Goal: Information Seeking & Learning: Check status

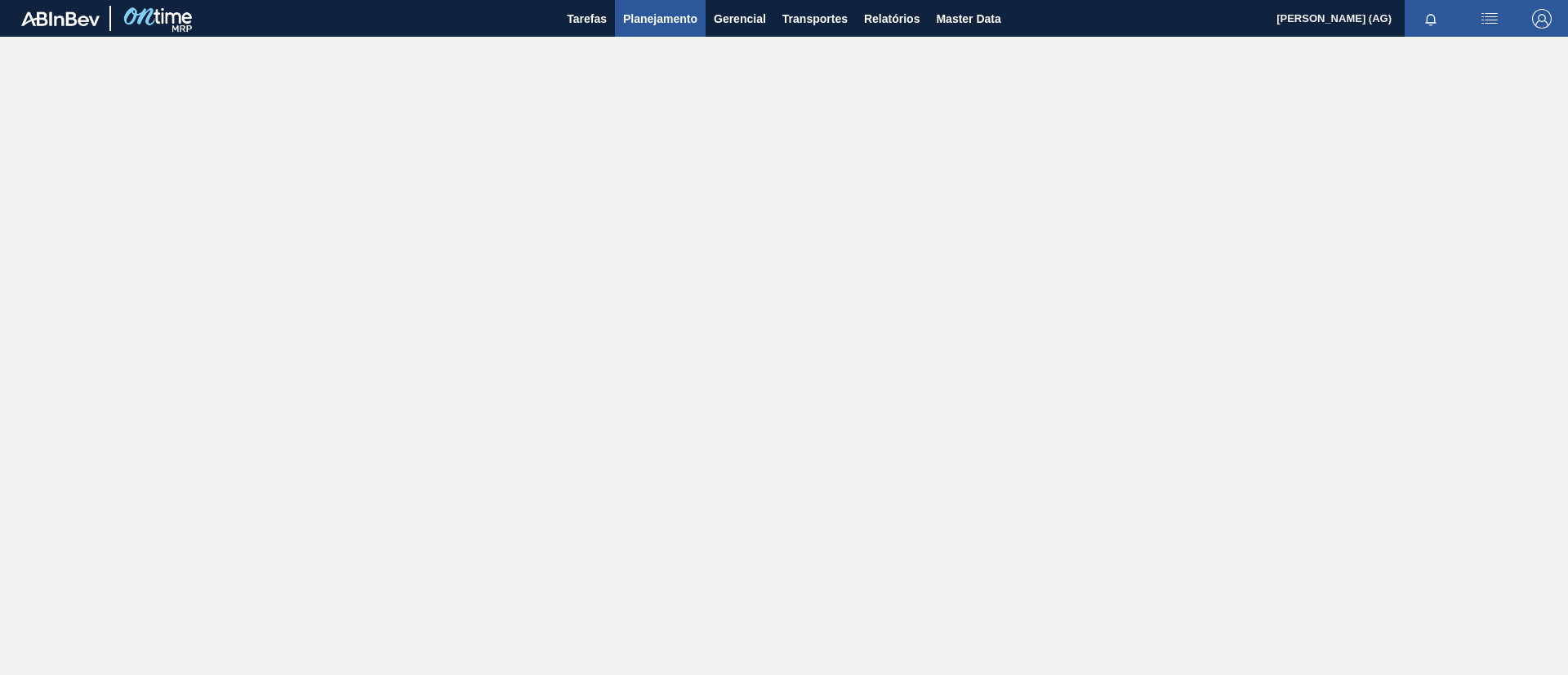
click at [641, 25] on span "Planejamento" at bounding box center [660, 19] width 75 height 20
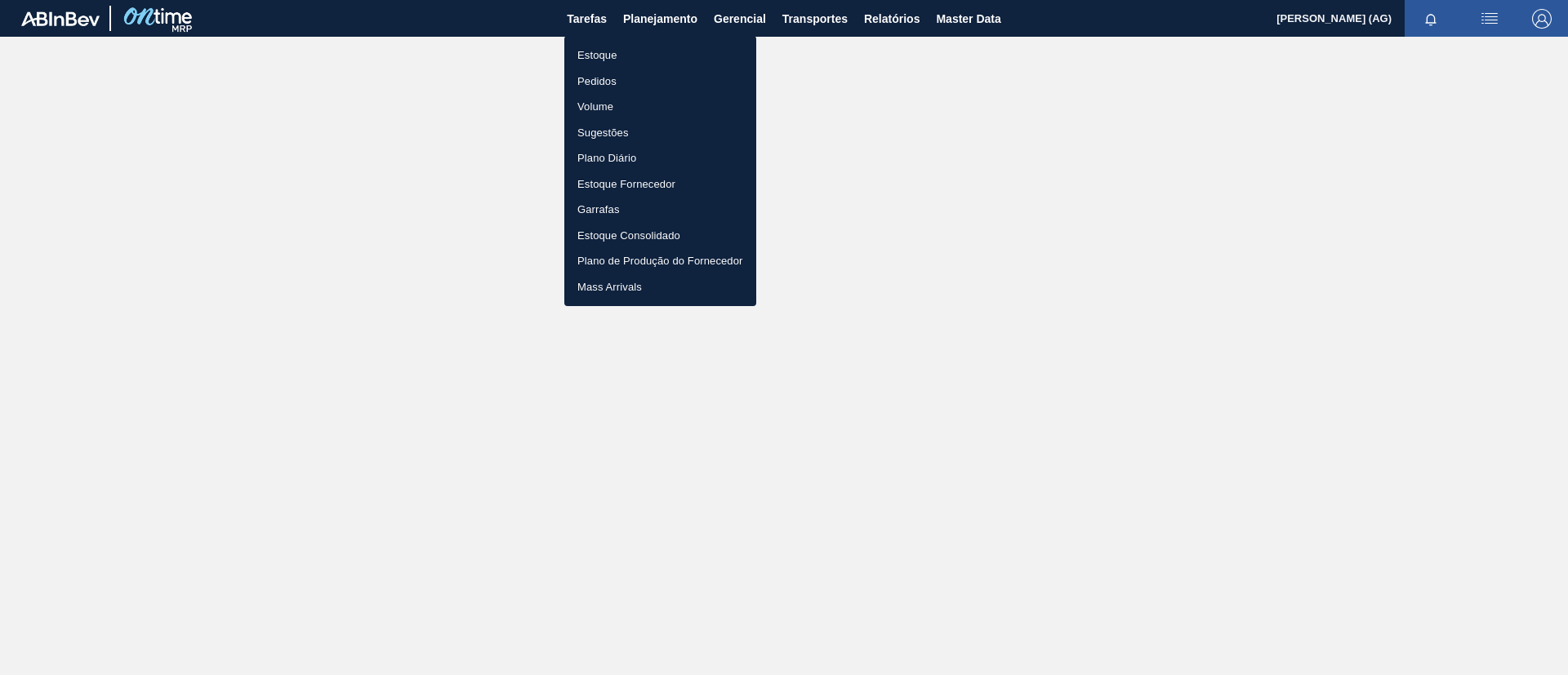
click at [615, 58] on li "Estoque" at bounding box center [661, 55] width 192 height 26
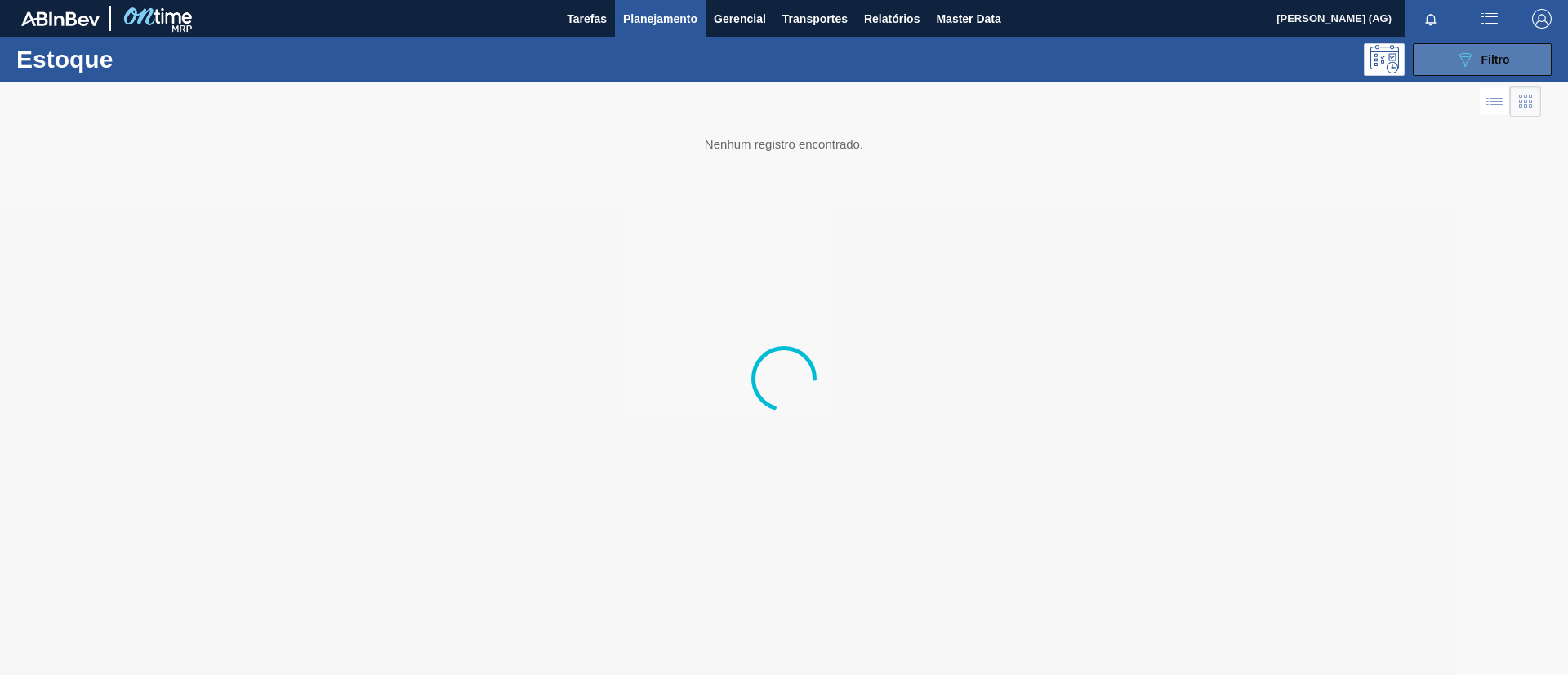
click at [1453, 62] on button "089F7B8B-B2A5-4AFE-B5C0-19BA573D28AC Filtro" at bounding box center [1483, 59] width 138 height 32
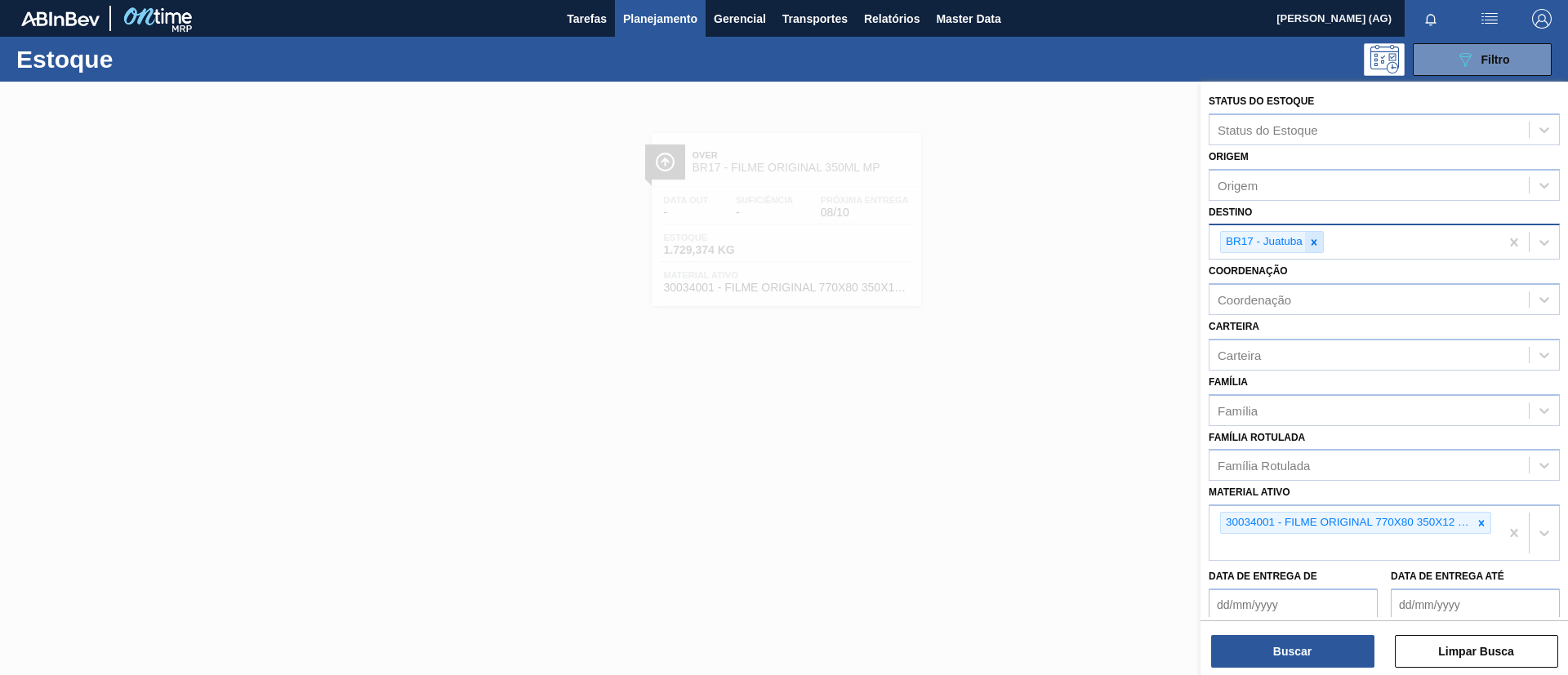
click at [1315, 244] on icon at bounding box center [1314, 242] width 5 height 5
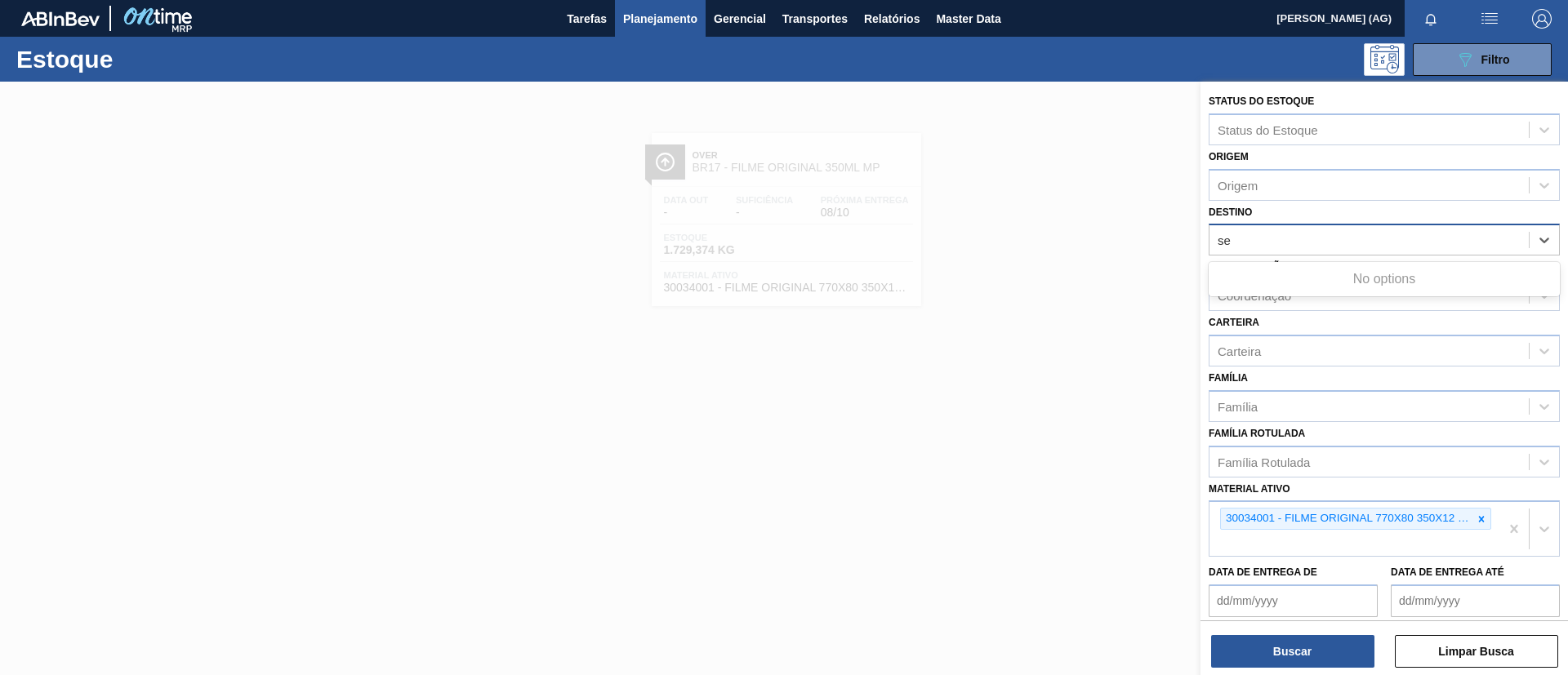
type input "s"
type input "a"
type input "serg"
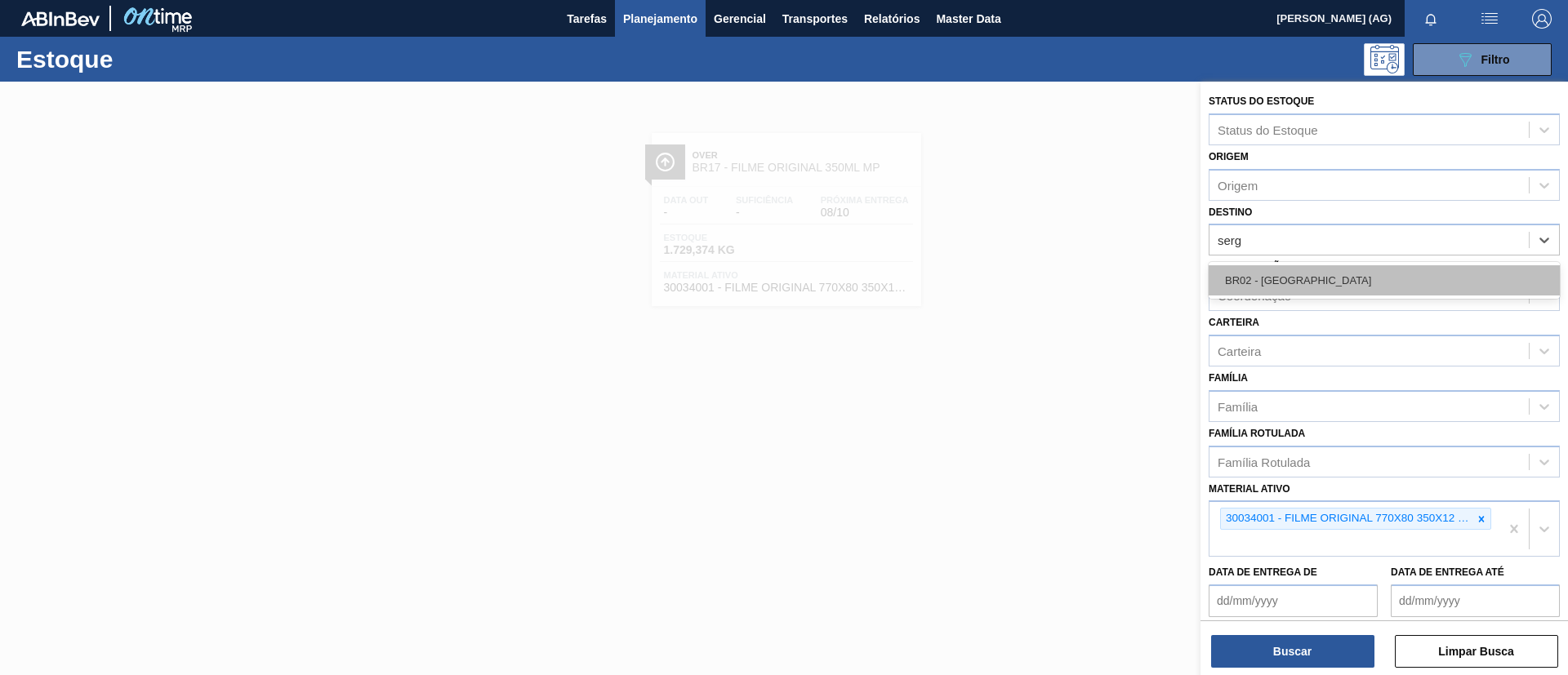
click at [1303, 274] on div "BR02 - [GEOGRAPHIC_DATA]" at bounding box center [1385, 280] width 352 height 31
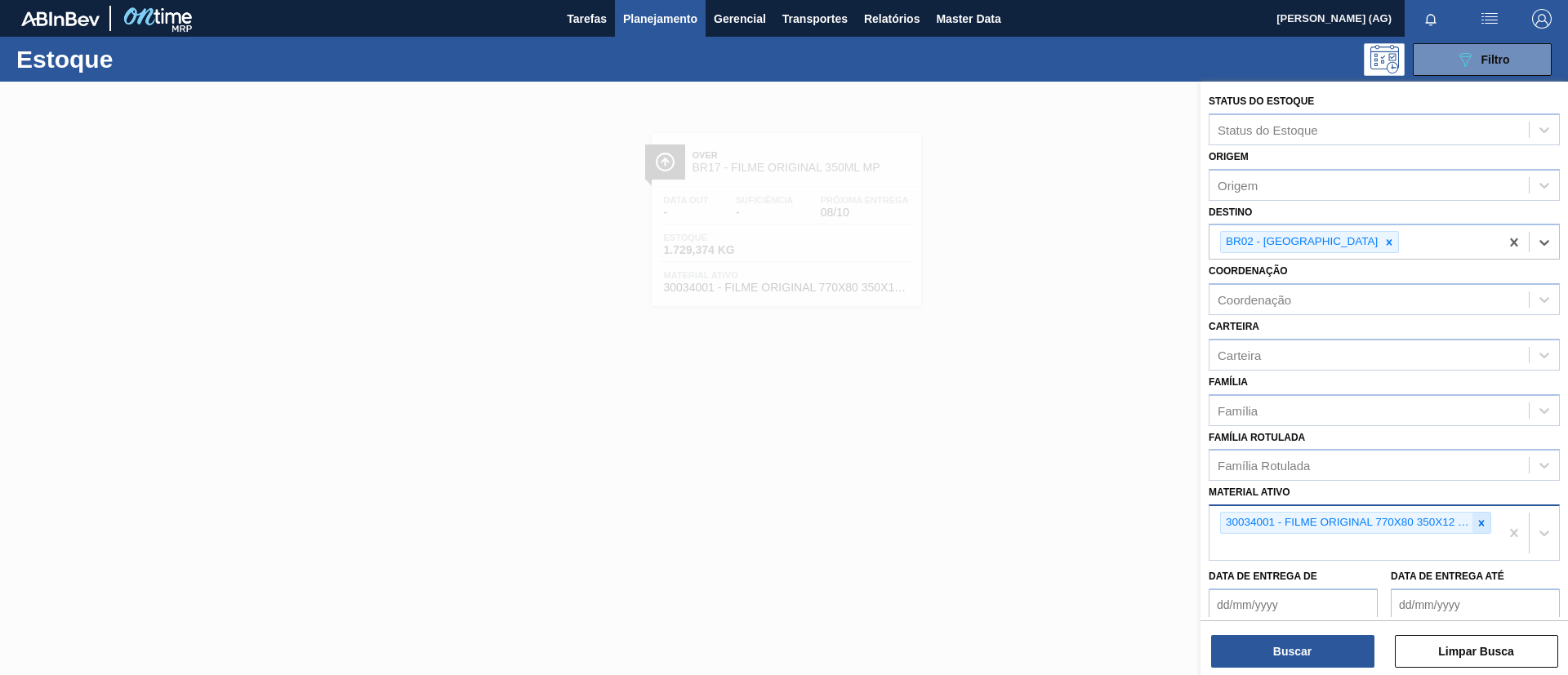
click at [1477, 526] on icon at bounding box center [1482, 523] width 12 height 12
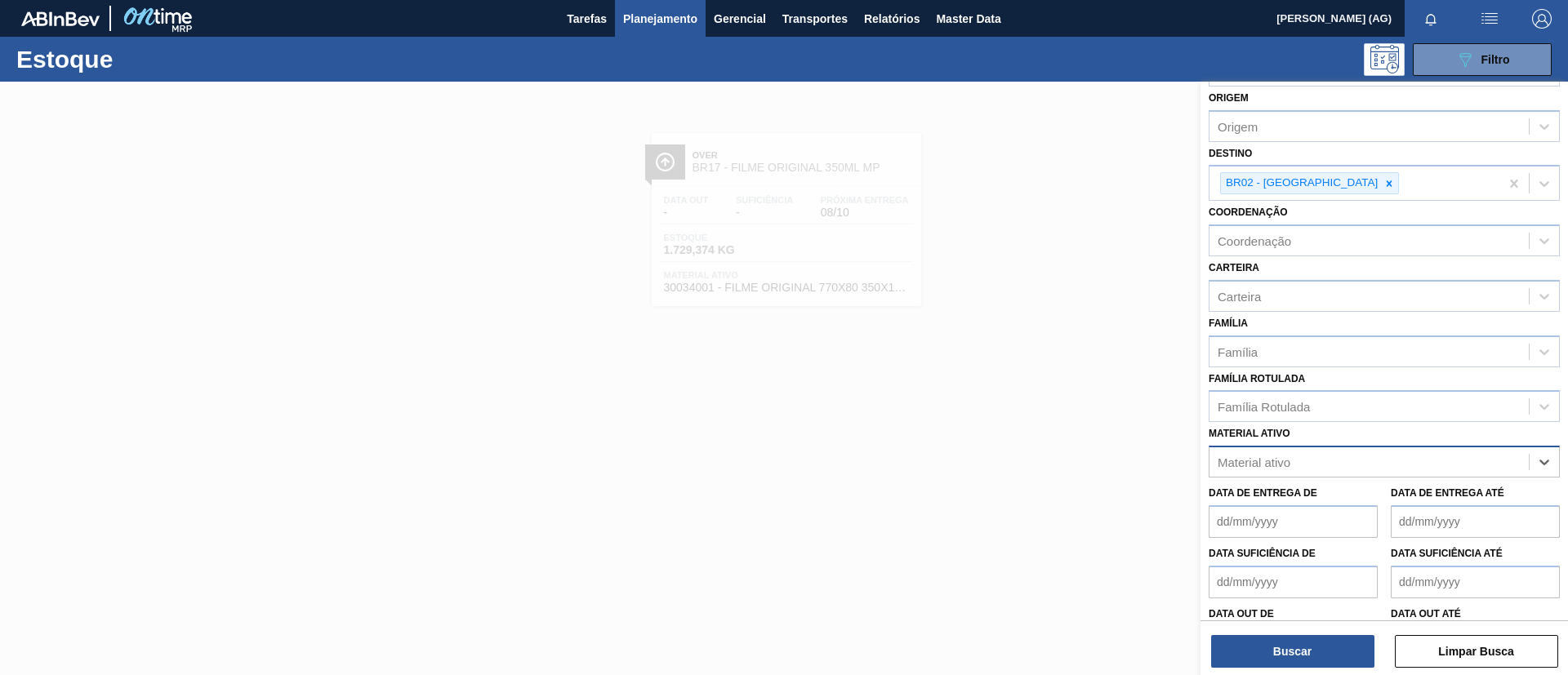
scroll to position [109, 0]
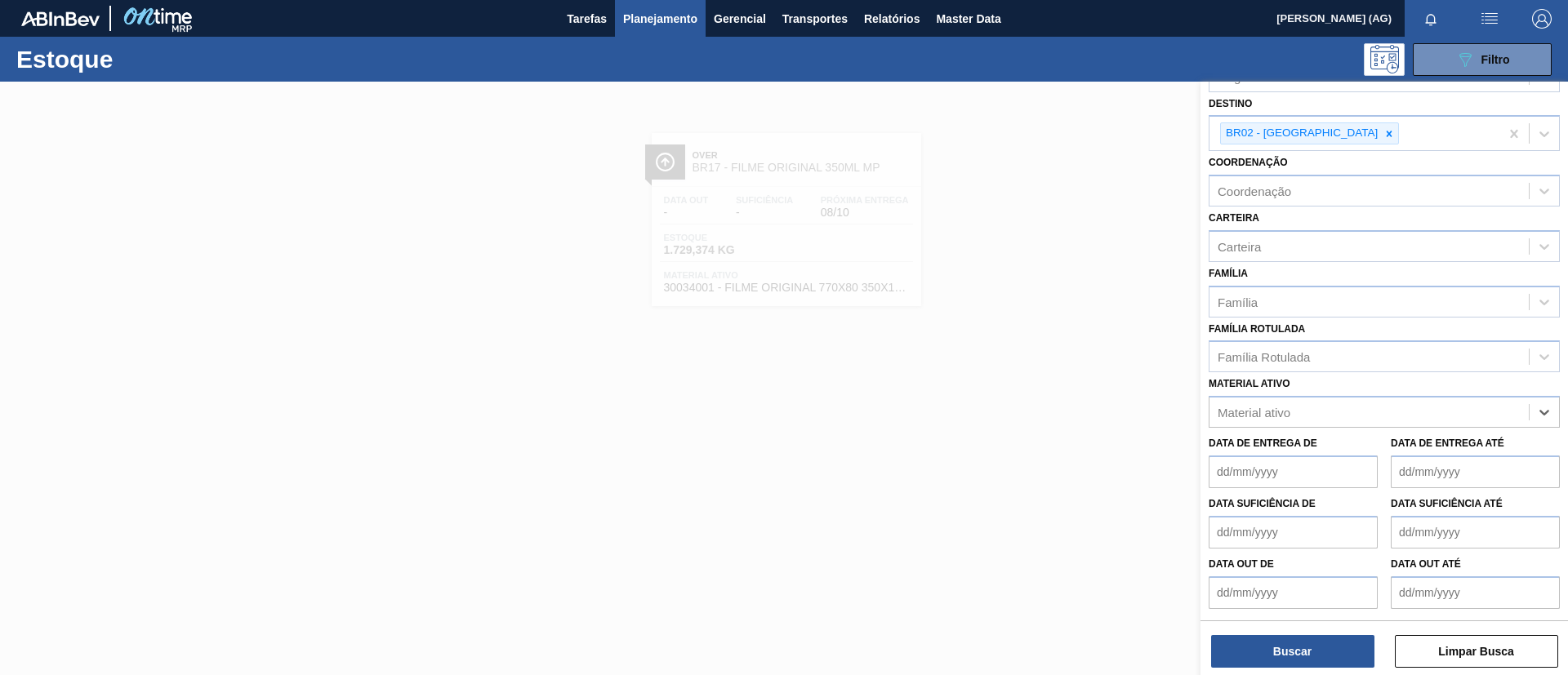
paste ativo "30034066"
type ativo "30034066"
click at [1339, 460] on div "30034066 - FILME CONTR 780X60 GCA LT350 MP NIV24" at bounding box center [1385, 453] width 352 height 31
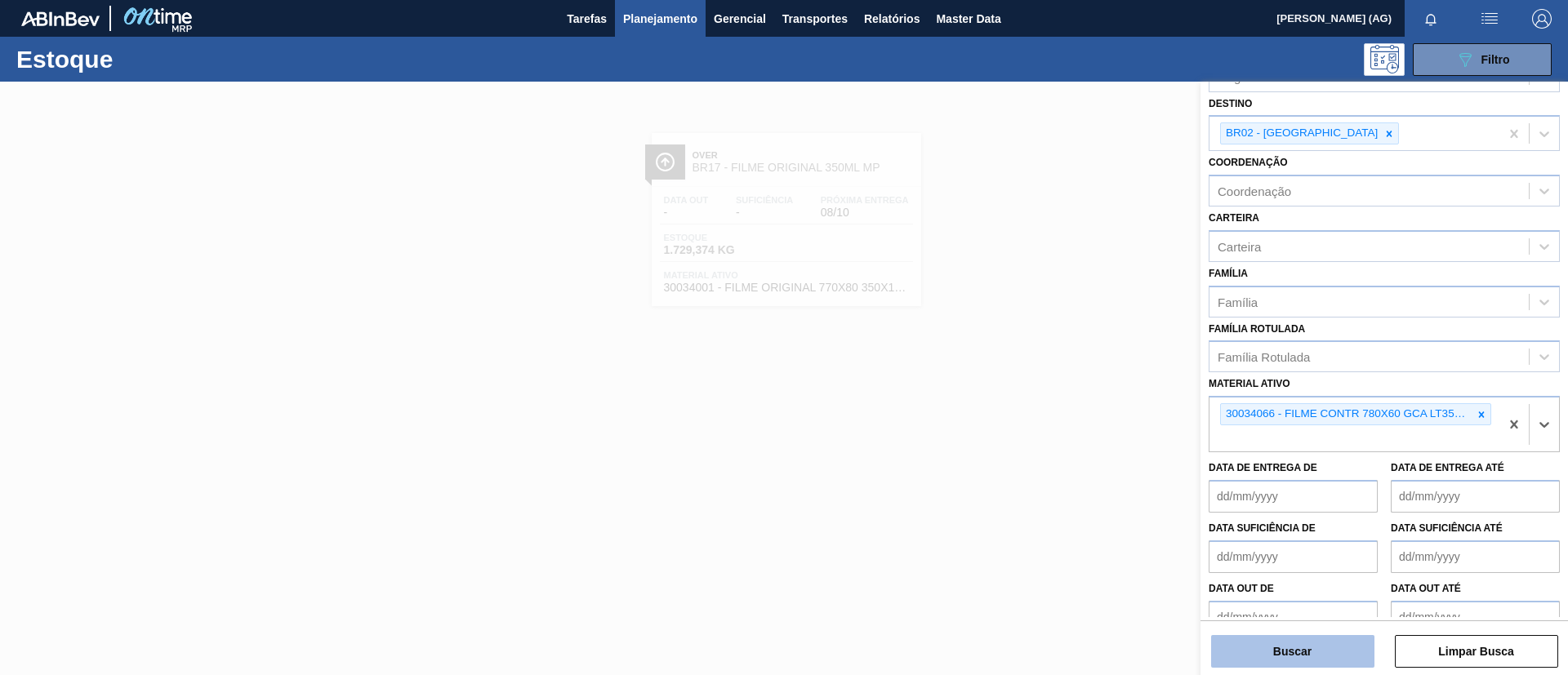
click at [1303, 639] on button "Buscar" at bounding box center [1293, 652] width 164 height 32
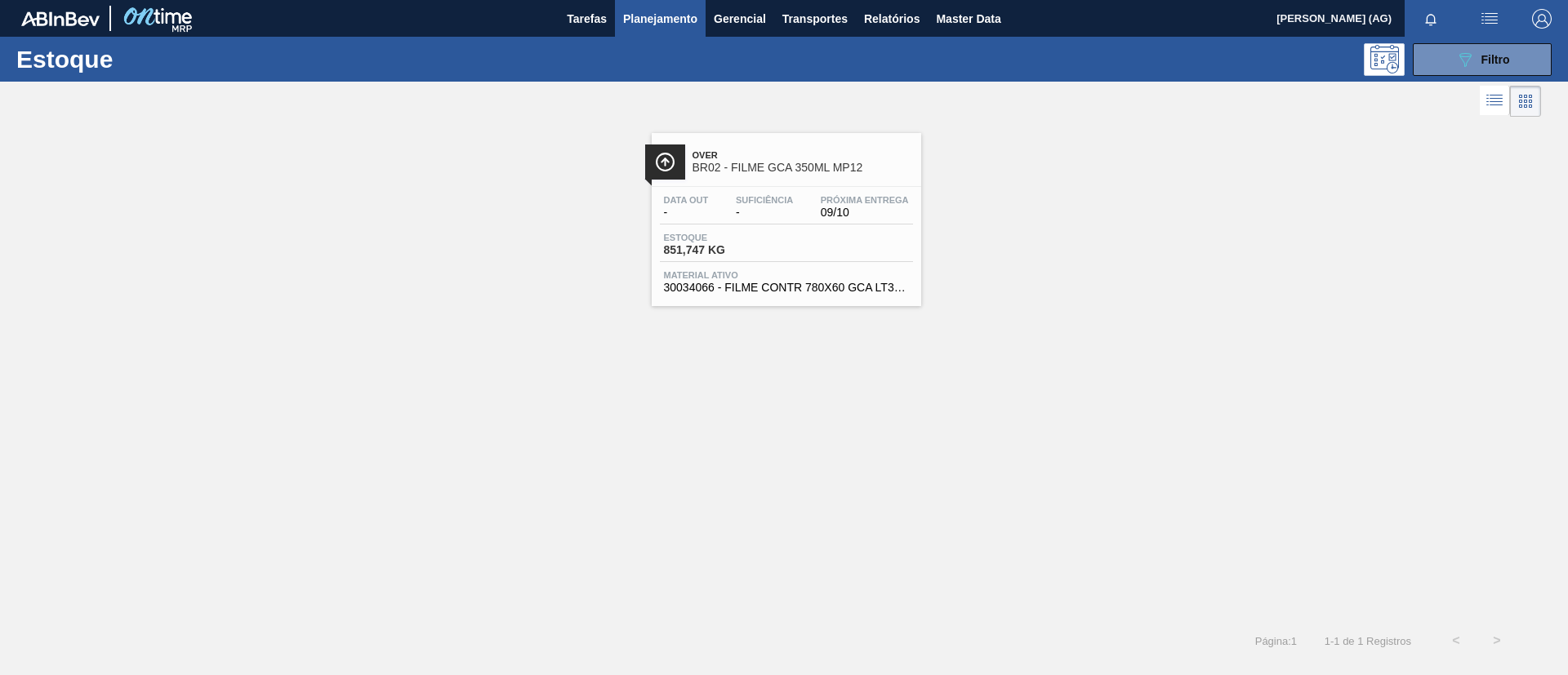
click at [667, 167] on img at bounding box center [665, 162] width 21 height 21
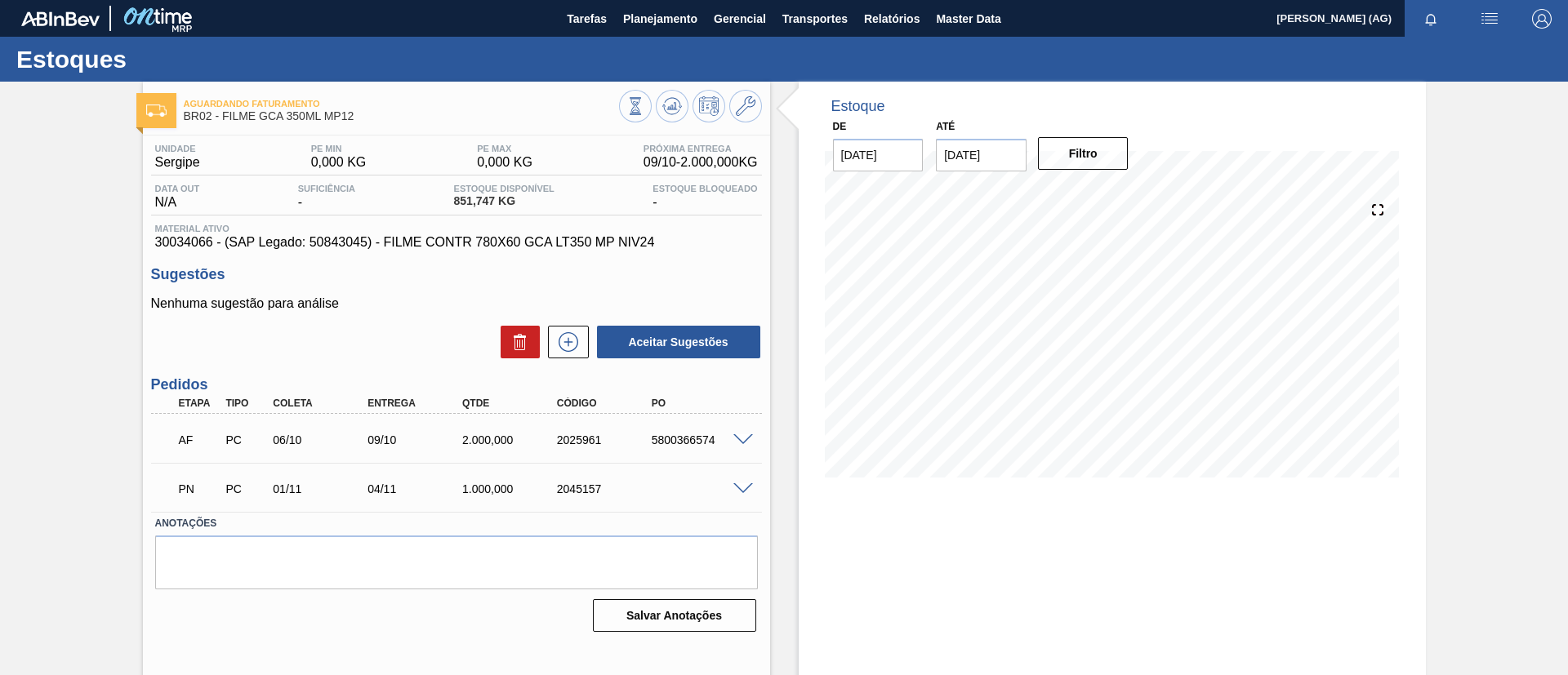
click at [734, 435] on span at bounding box center [744, 440] width 20 height 13
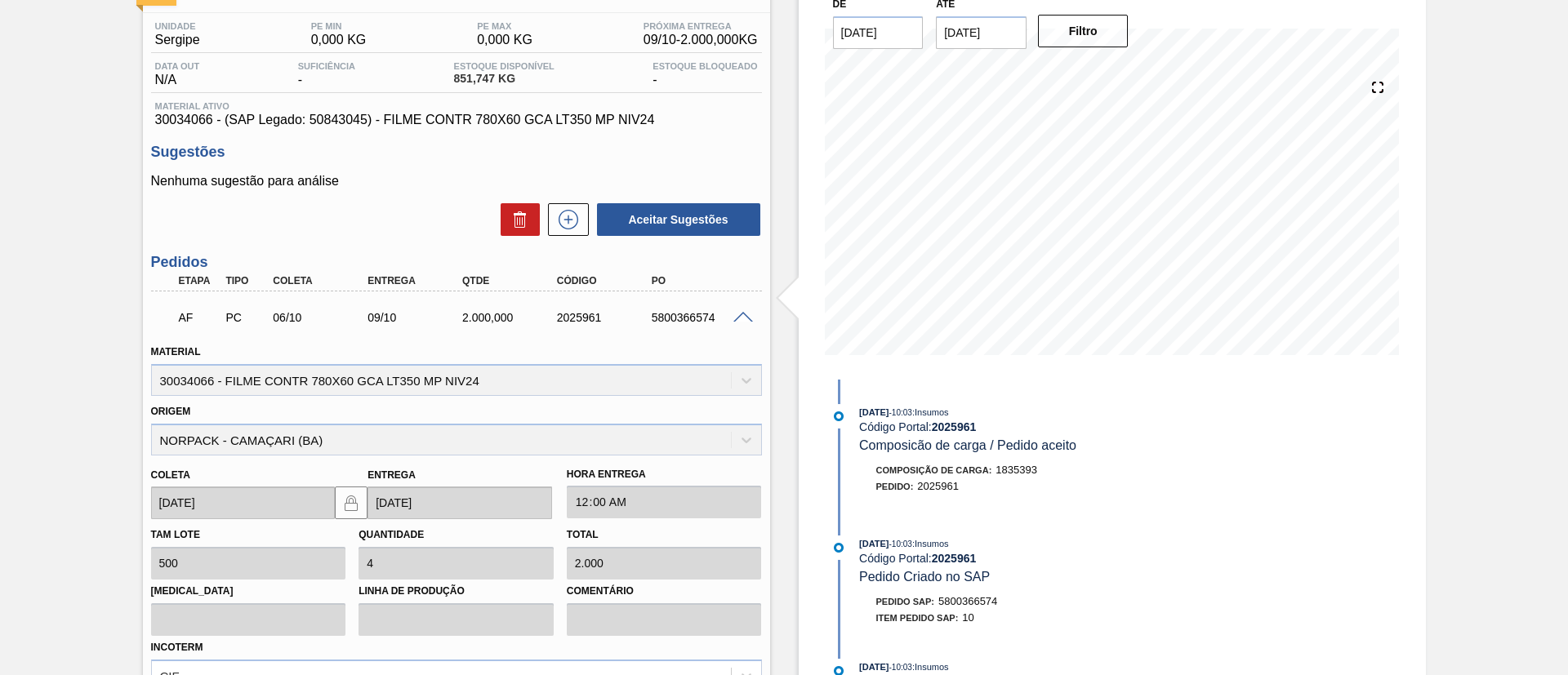
scroll to position [245, 0]
